Goal: Navigation & Orientation: Understand site structure

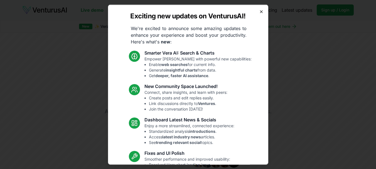
click at [259, 13] on icon "button" at bounding box center [261, 11] width 4 height 4
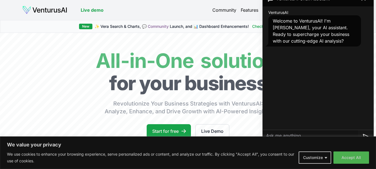
scroll to position [182, 0]
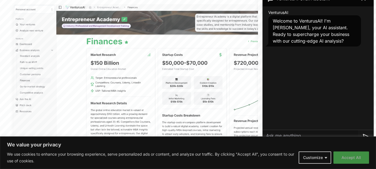
click at [353, 157] on button "Accept All" at bounding box center [351, 157] width 36 height 12
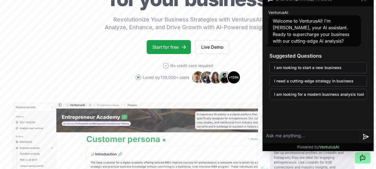
scroll to position [0, 0]
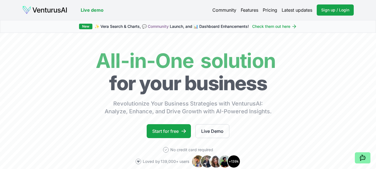
click at [225, 12] on link "Community" at bounding box center [224, 10] width 24 height 7
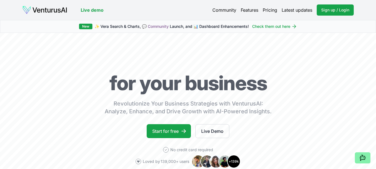
click at [243, 12] on link "Features" at bounding box center [250, 10] width 18 height 7
